Goal: Transaction & Acquisition: Purchase product/service

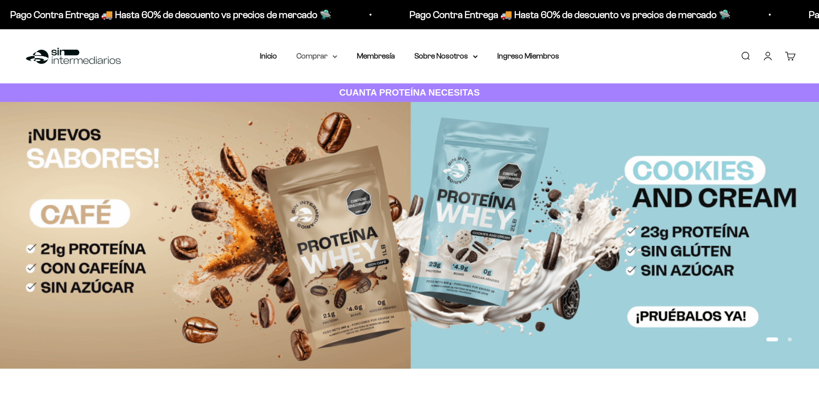
click at [316, 56] on summary "Comprar" at bounding box center [317, 56] width 41 height 13
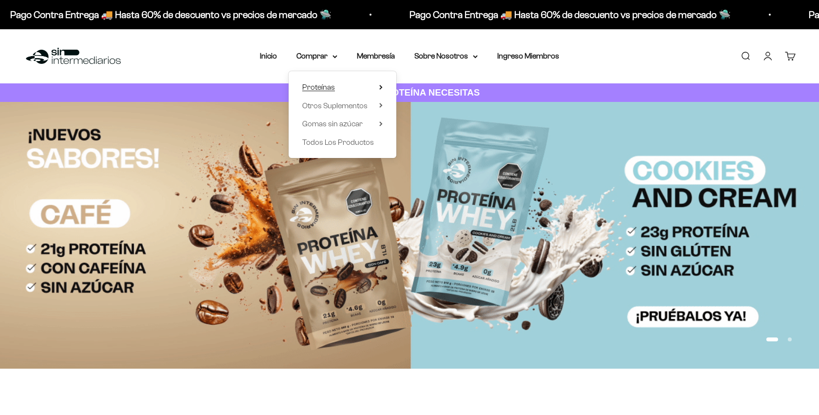
click at [326, 88] on span "Proteínas" at bounding box center [318, 87] width 33 height 8
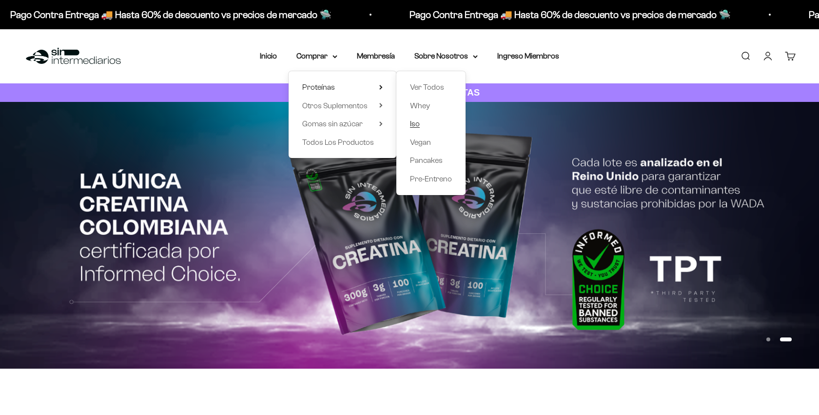
click at [414, 123] on span "Iso" at bounding box center [415, 123] width 10 height 8
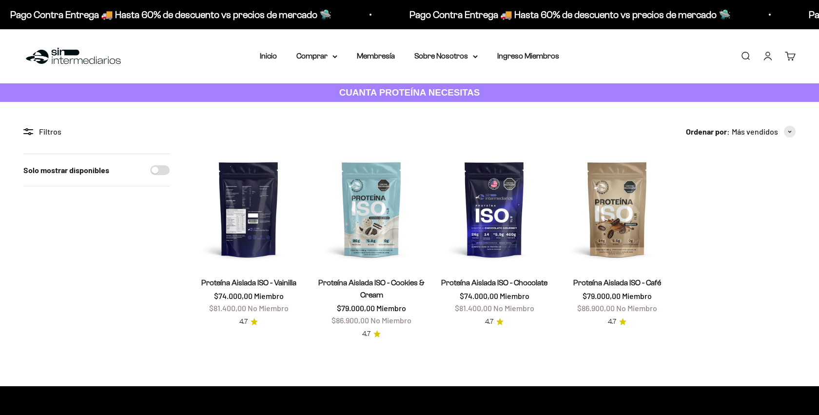
click at [273, 212] on img at bounding box center [248, 209] width 111 height 111
